Goal: Information Seeking & Learning: Learn about a topic

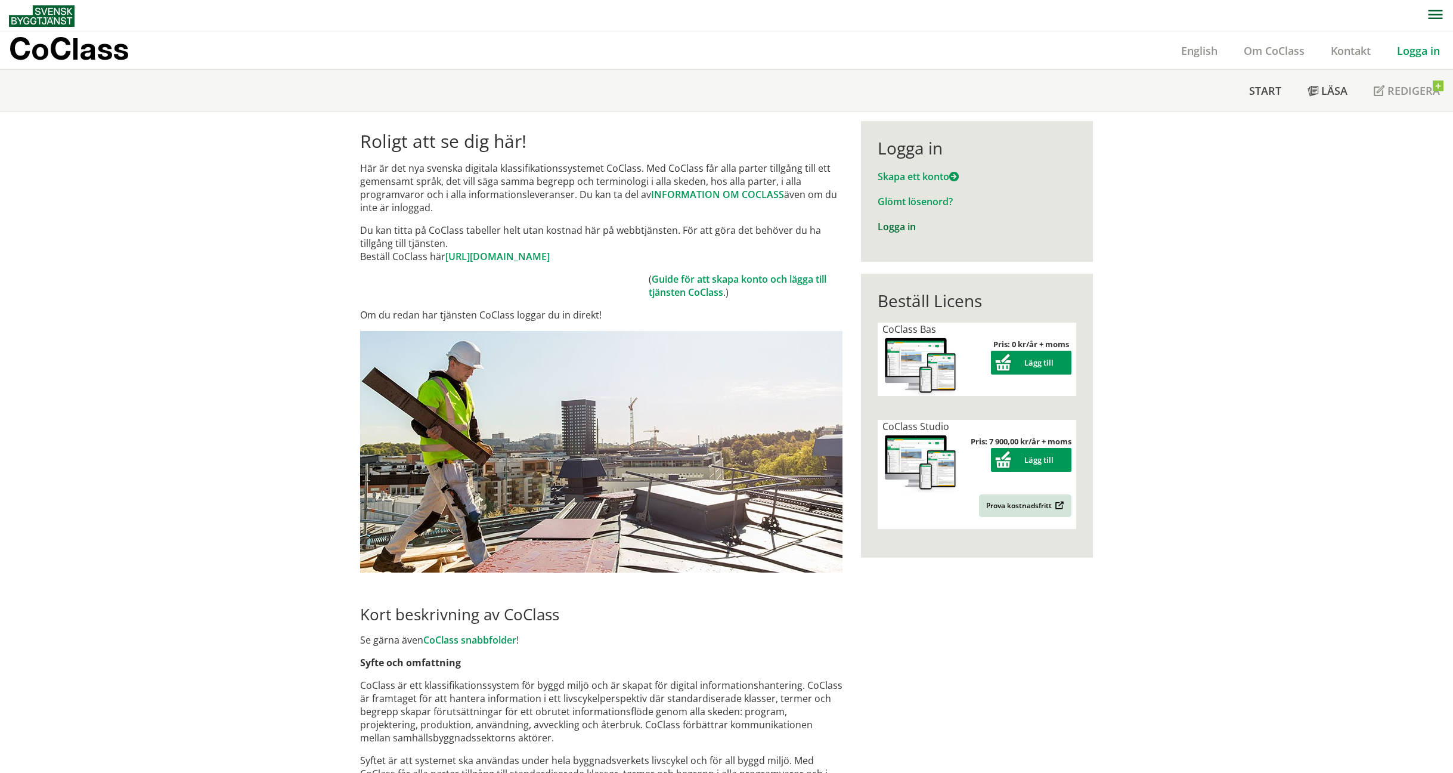
click at [895, 227] on link "Logga in" at bounding box center [897, 226] width 38 height 13
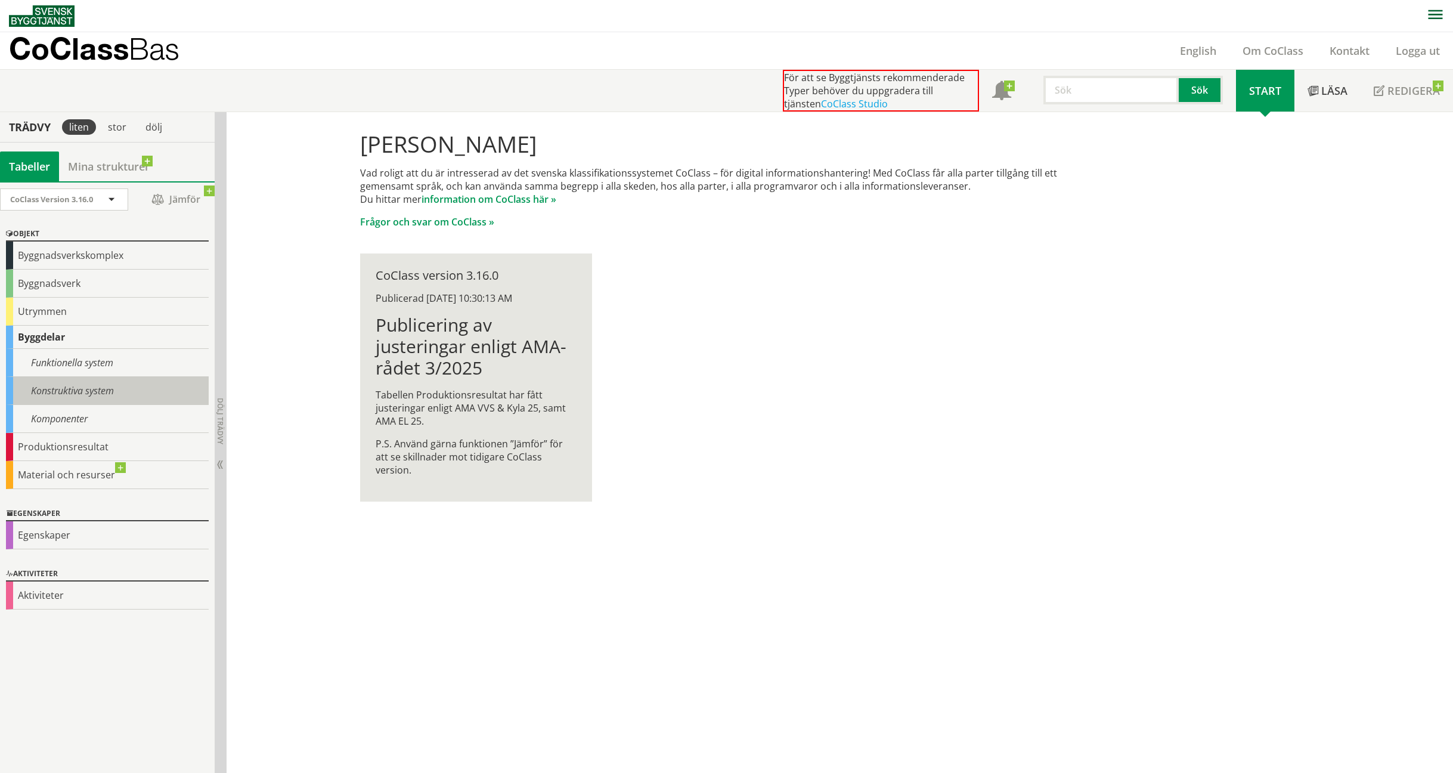
click at [102, 392] on div "Konstruktiva system" at bounding box center [107, 391] width 203 height 28
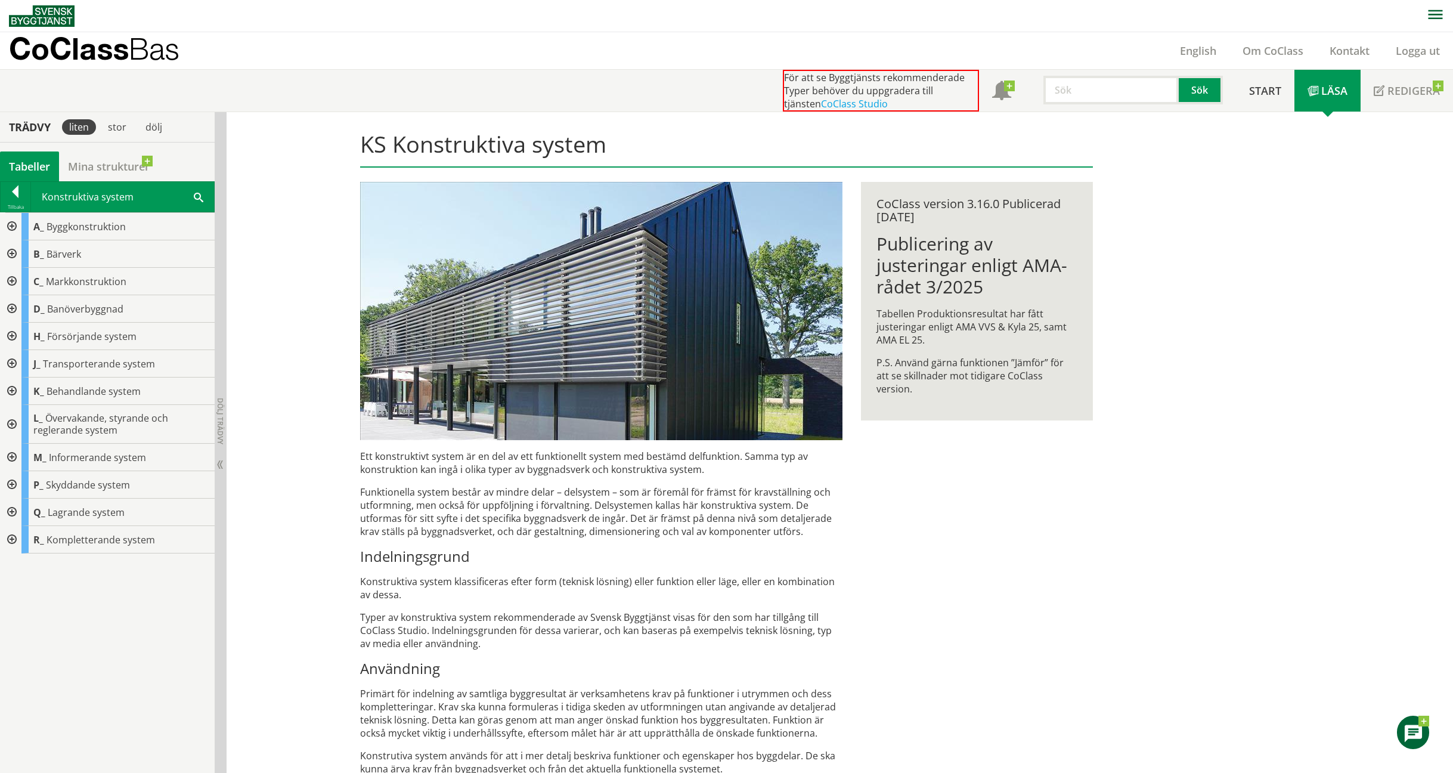
click at [10, 254] on div at bounding box center [10, 253] width 21 height 27
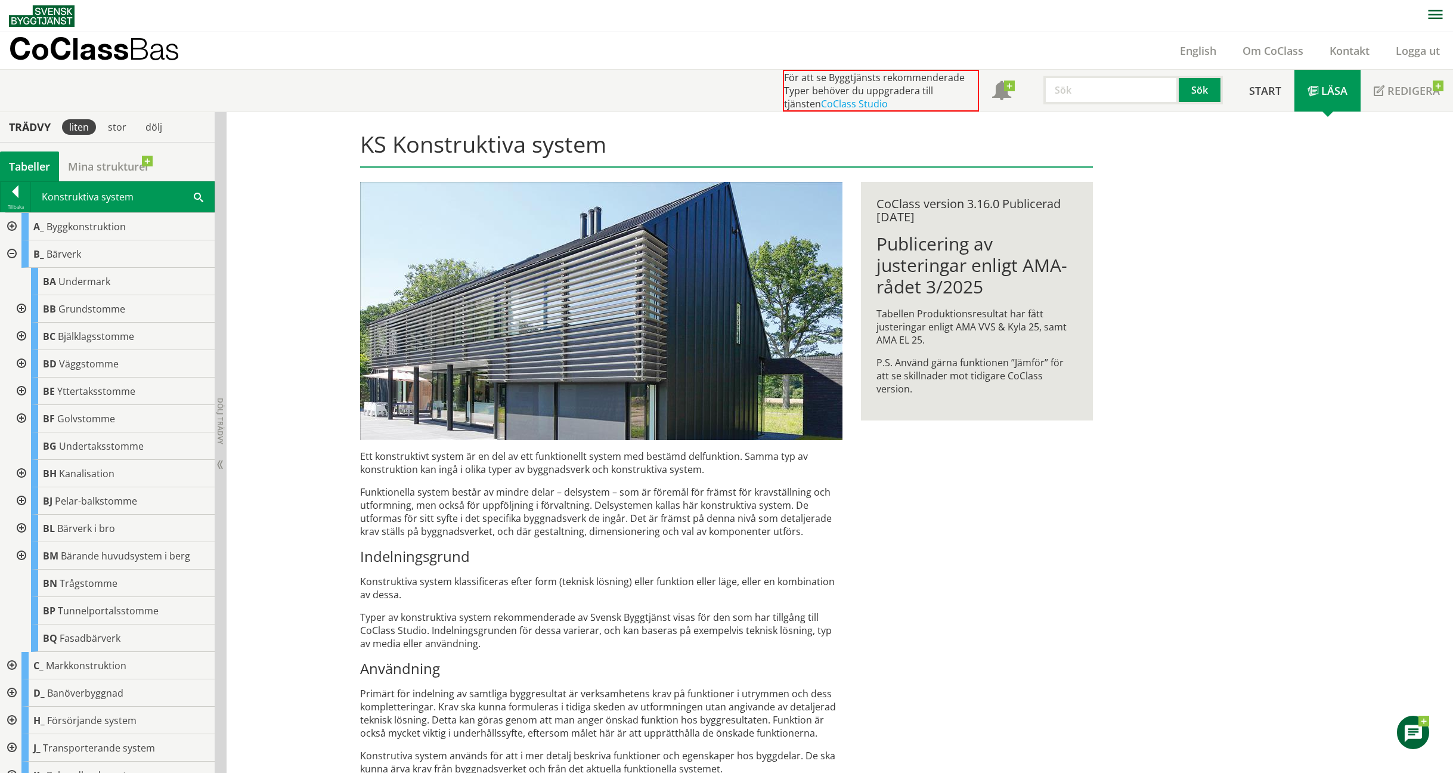
click at [24, 469] on div at bounding box center [20, 473] width 21 height 27
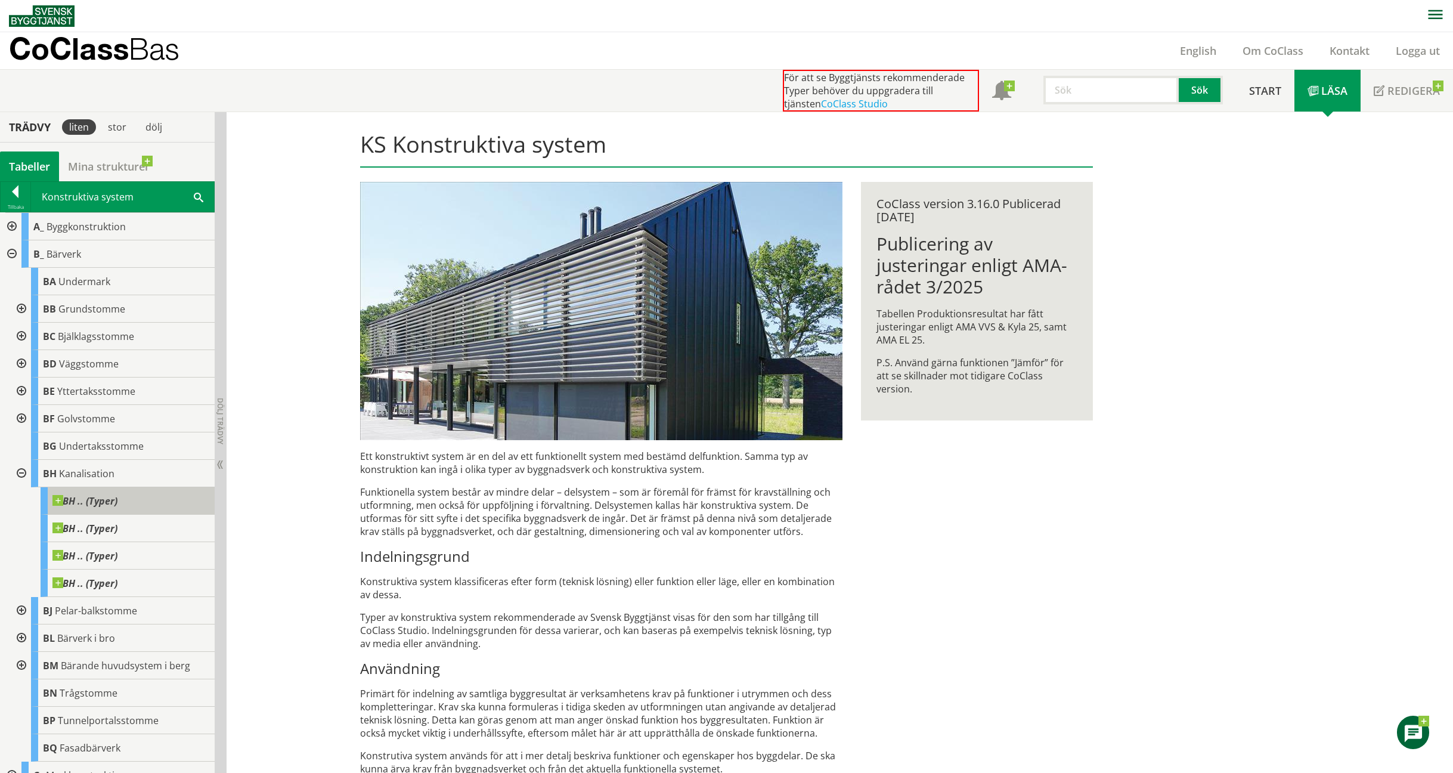
click at [117, 495] on span at bounding box center [117, 495] width 0 height 0
click at [91, 497] on span "BH .. (Typer)" at bounding box center [84, 501] width 65 height 12
click at [110, 528] on span "BH .. (Typer)" at bounding box center [84, 528] width 65 height 12
click at [119, 503] on div "BH .. (Typer)" at bounding box center [128, 500] width 174 height 27
click at [117, 495] on span at bounding box center [117, 495] width 0 height 0
